Goal: Task Accomplishment & Management: Use online tool/utility

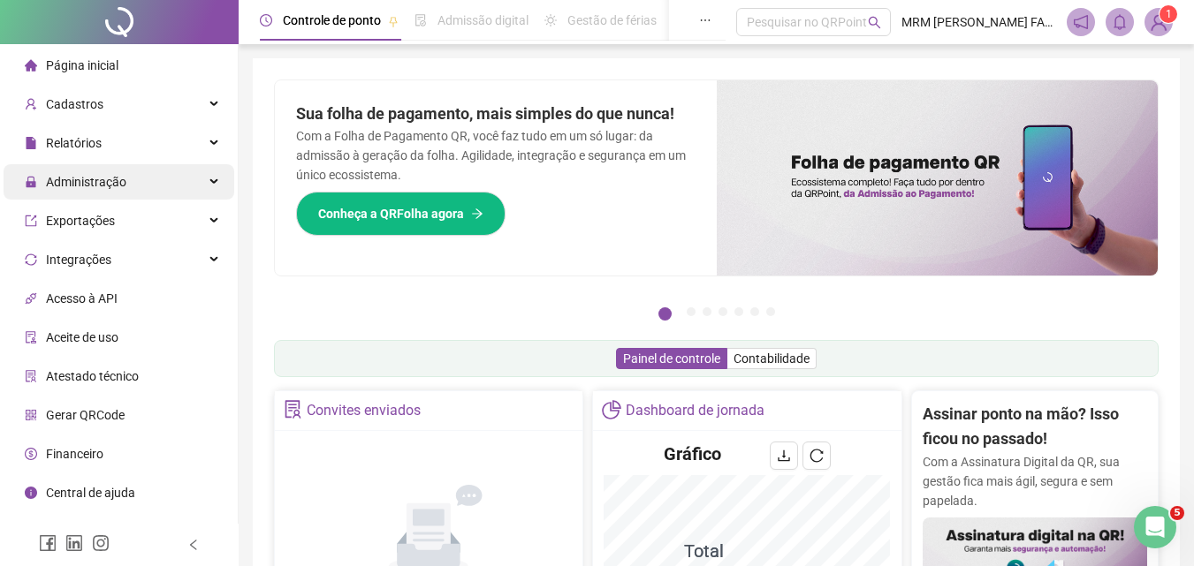
click at [87, 169] on span "Administração" at bounding box center [76, 181] width 102 height 35
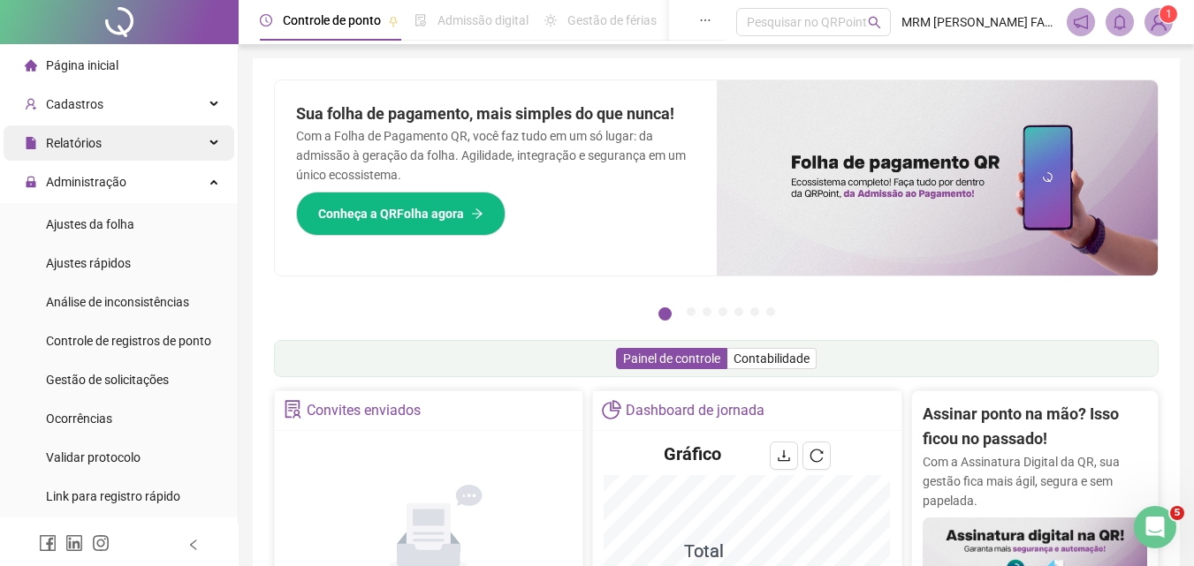
click at [95, 154] on span "Relatórios" at bounding box center [63, 142] width 77 height 35
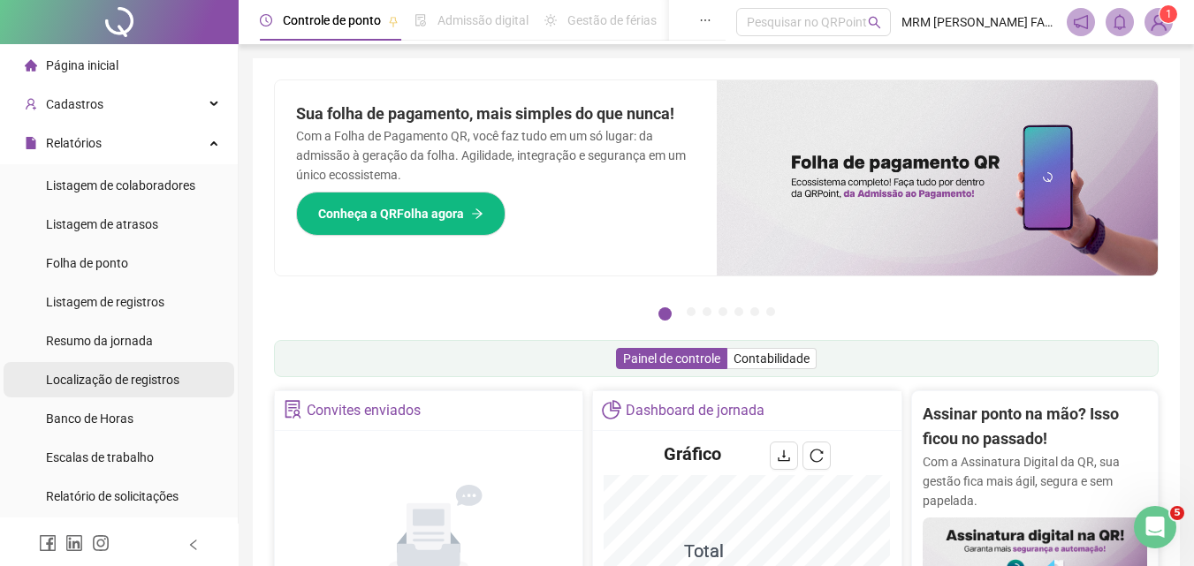
click at [110, 382] on span "Localização de registros" at bounding box center [112, 380] width 133 height 14
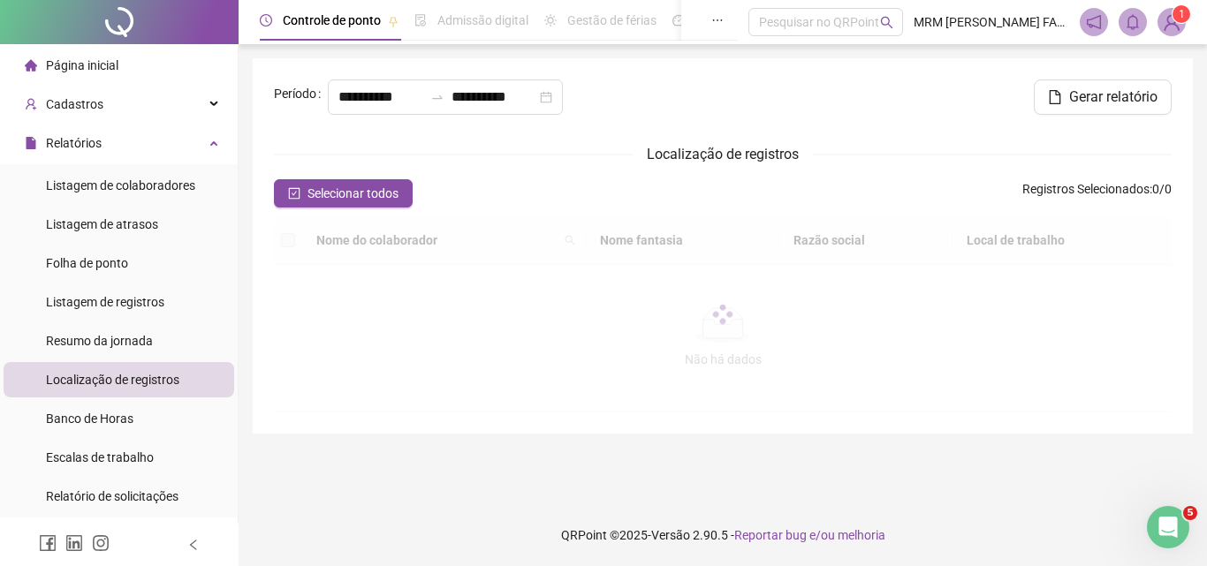
type input "**********"
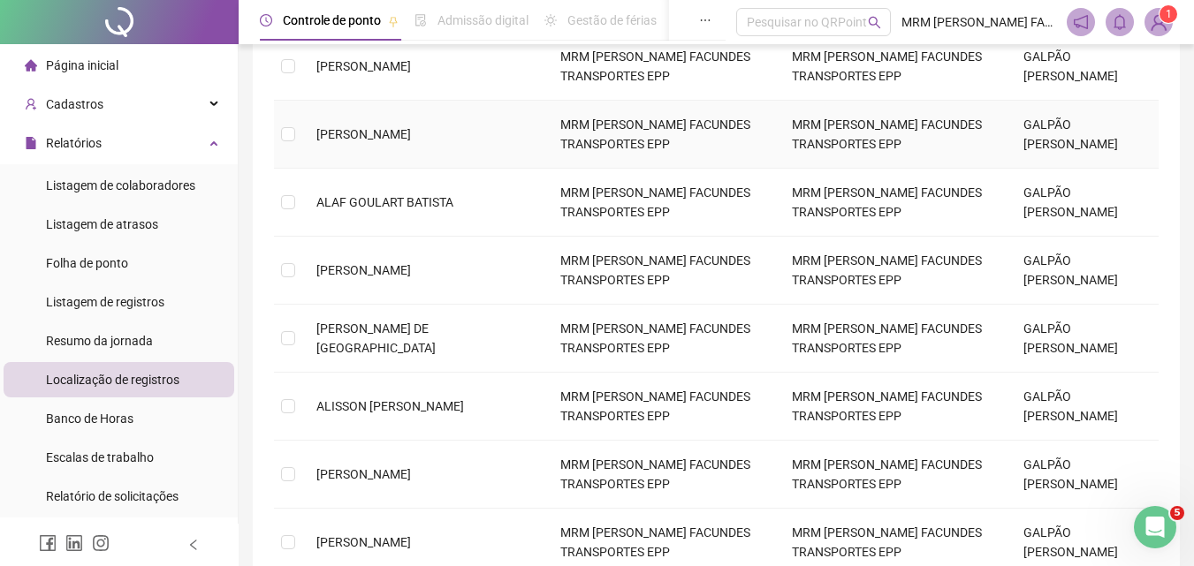
scroll to position [265, 0]
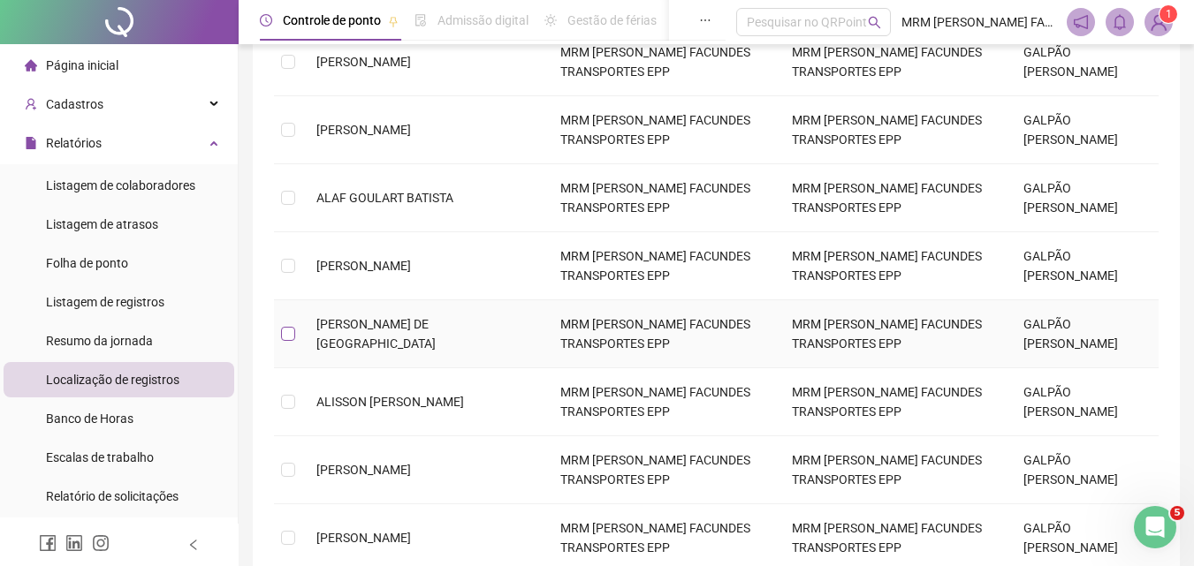
click at [289, 344] on label at bounding box center [288, 333] width 14 height 19
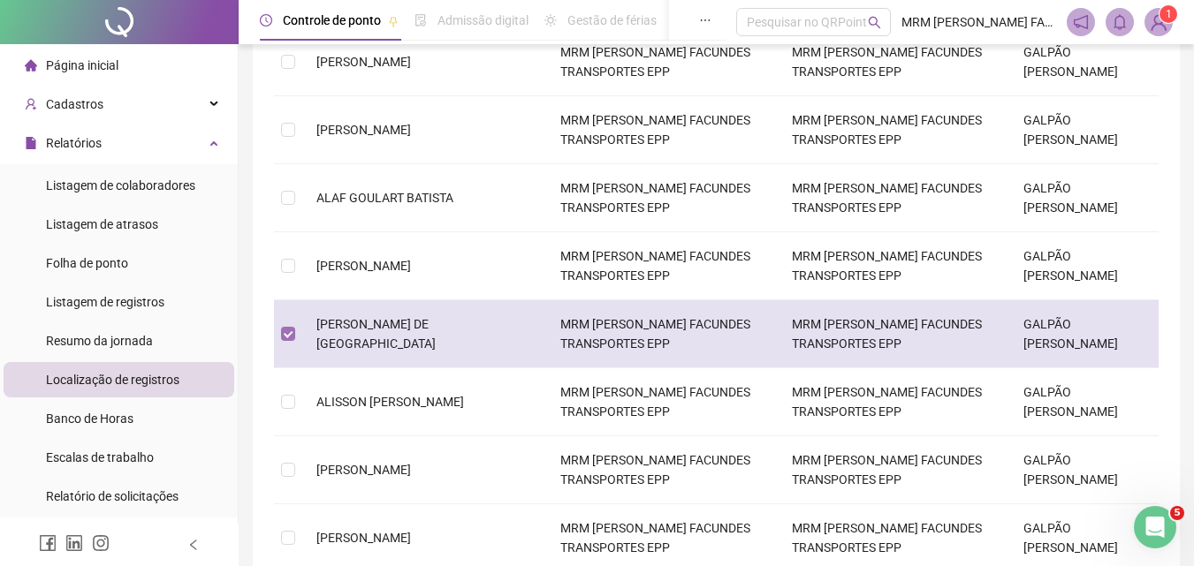
scroll to position [0, 0]
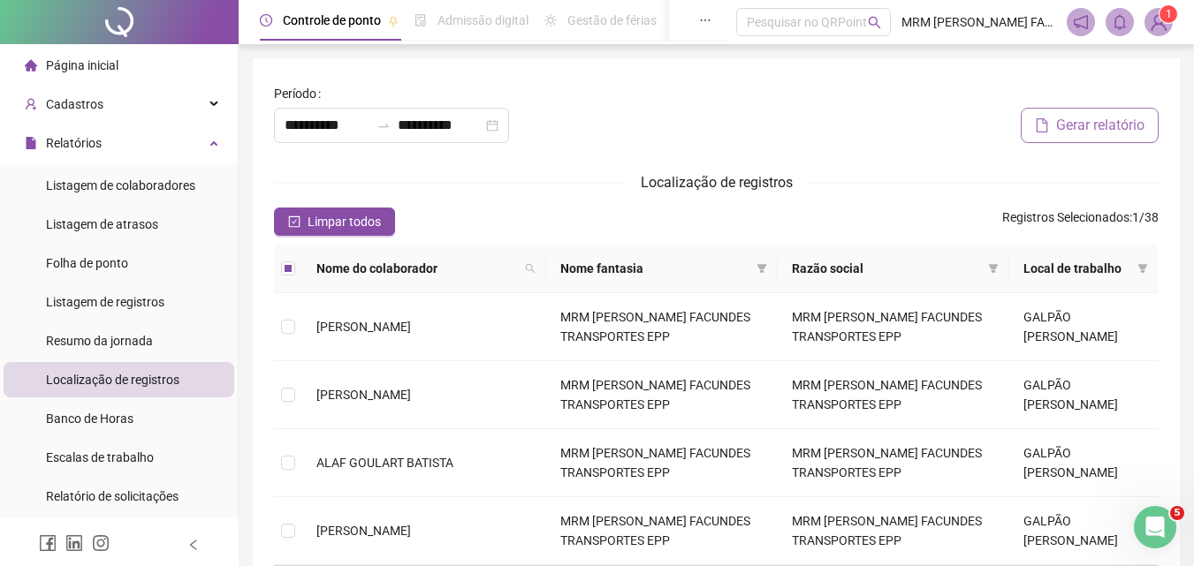
click at [1056, 120] on span "Gerar relatório" at bounding box center [1100, 125] width 88 height 21
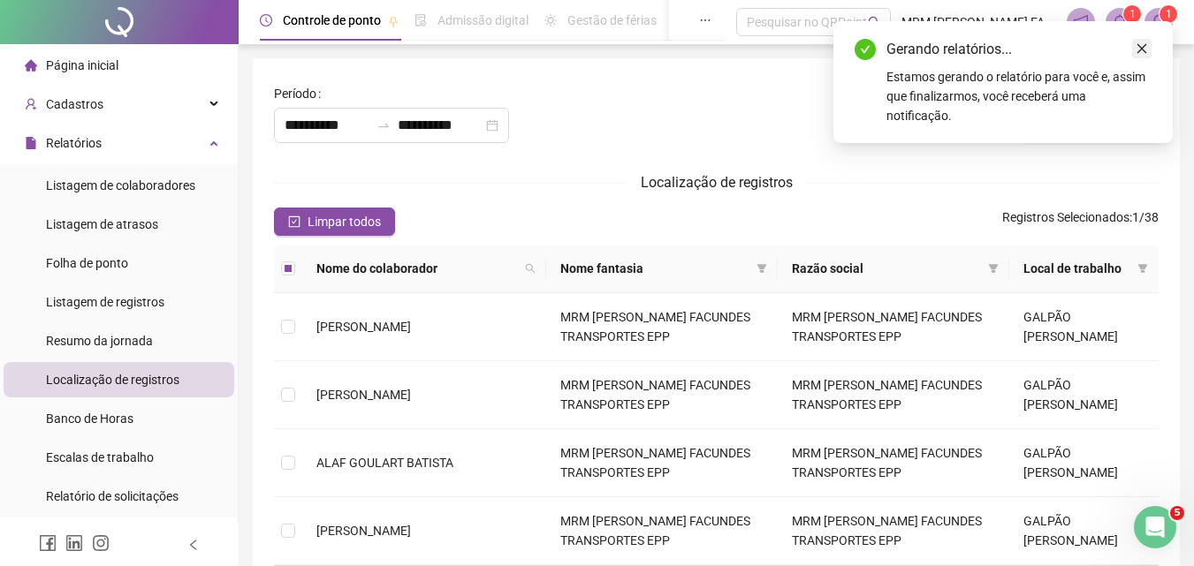
click at [1143, 50] on icon "close" at bounding box center [1142, 49] width 10 height 10
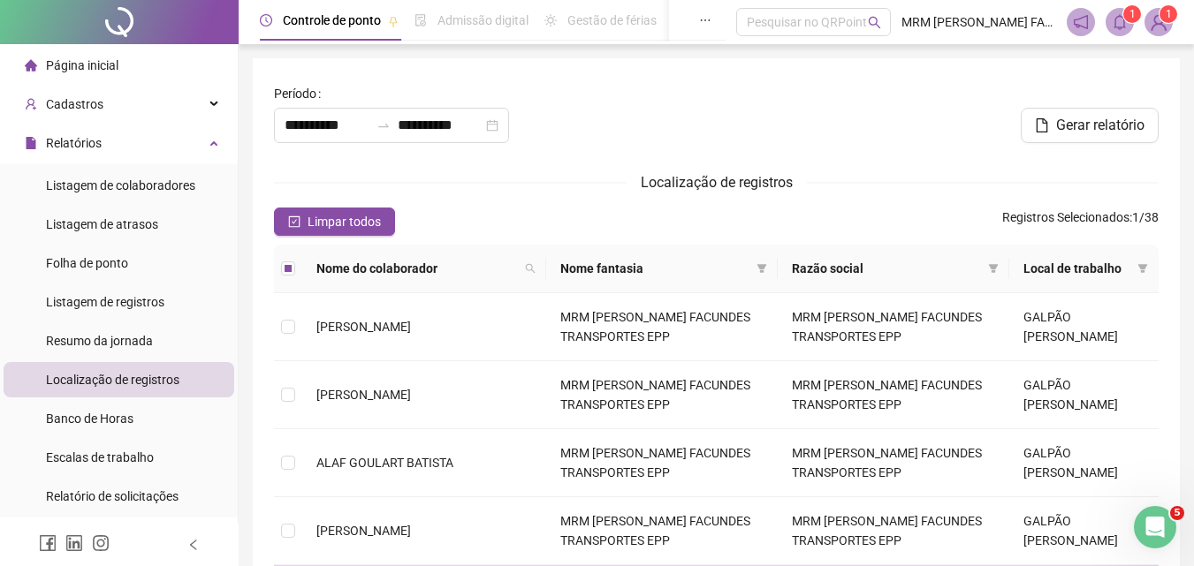
click at [1132, 16] on span "1" at bounding box center [1132, 14] width 6 height 12
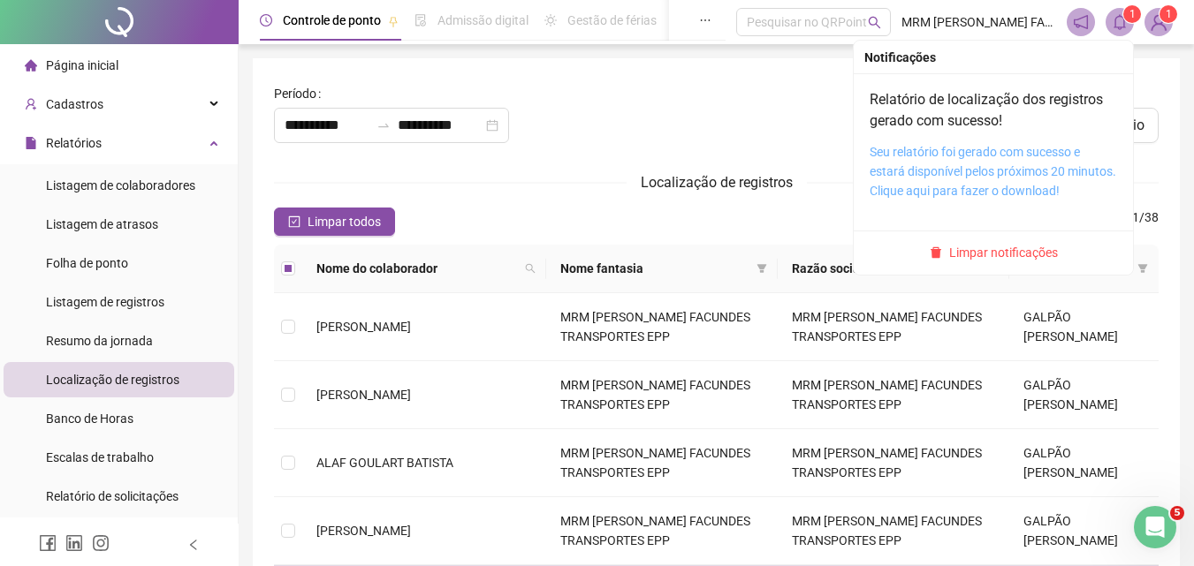
click at [920, 189] on link "Seu relatório foi gerado com sucesso e estará disponível pelos próximos 20 minu…" at bounding box center [992, 171] width 246 height 53
click at [1125, 28] on icon "bell" at bounding box center [1119, 22] width 16 height 16
click at [948, 193] on link "Seu relatório foi gerado com sucesso e estará disponível pelos próximos 20 minu…" at bounding box center [992, 171] width 246 height 53
